Goal: Task Accomplishment & Management: Use online tool/utility

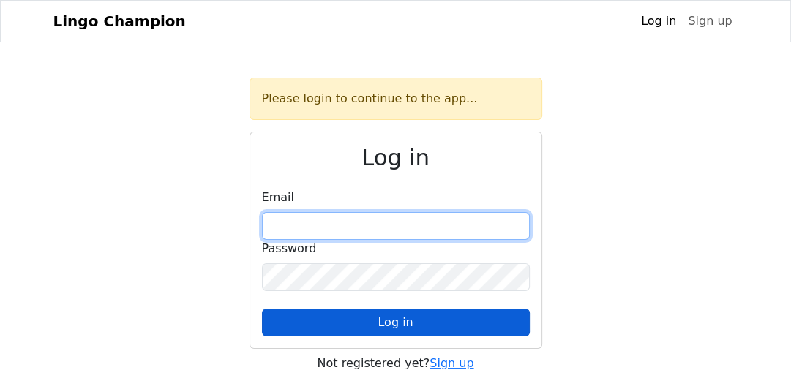
type input "**********"
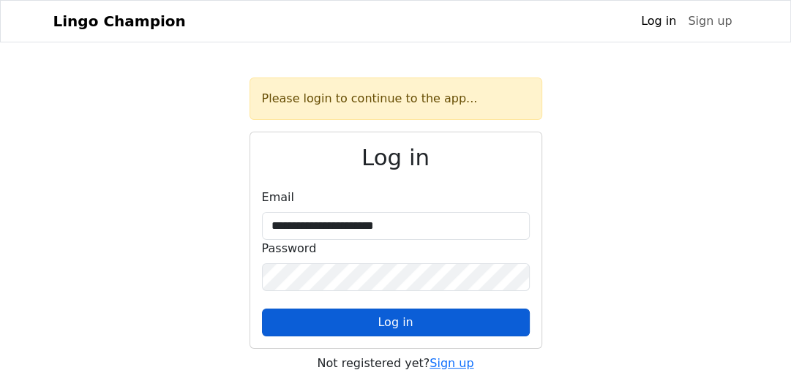
click at [460, 317] on button "Log in" at bounding box center [396, 323] width 268 height 28
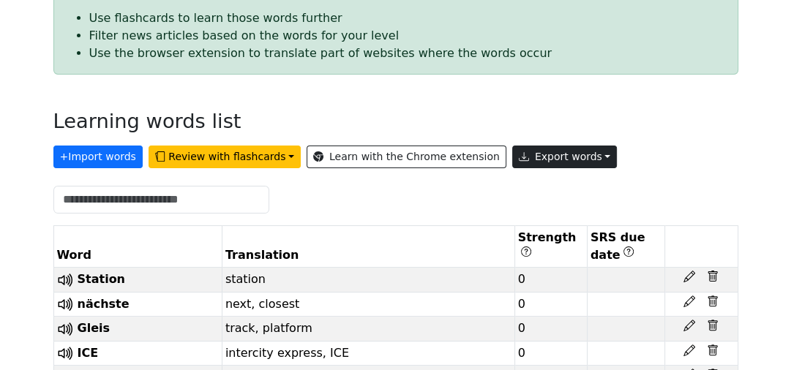
scroll to position [243, 0]
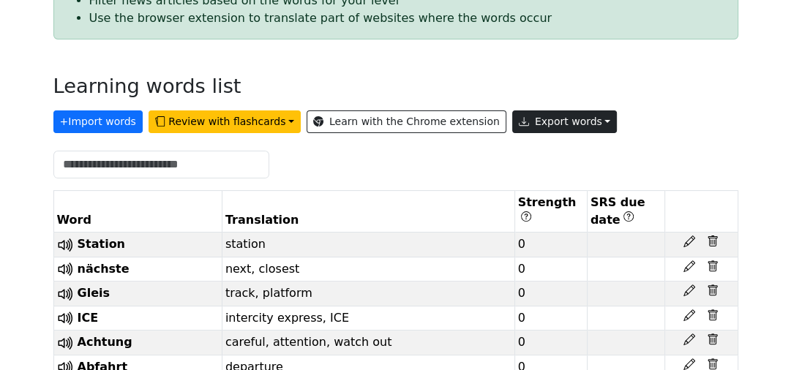
click at [544, 125] on button "Export words" at bounding box center [564, 122] width 105 height 23
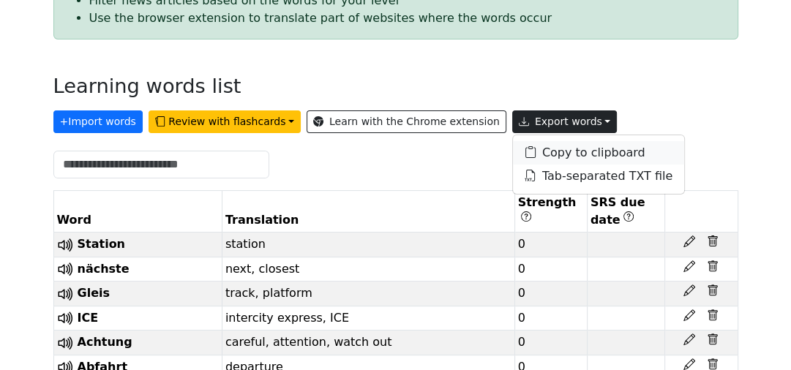
click at [544, 155] on link "Copy to clipboard" at bounding box center [598, 152] width 171 height 23
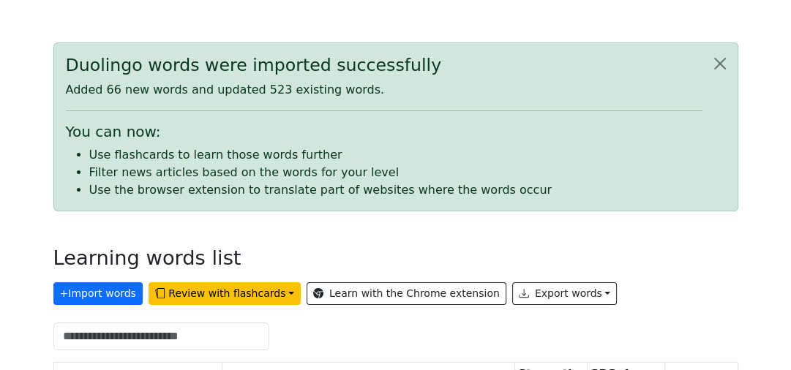
scroll to position [0, 0]
